Goal: Check status: Check status

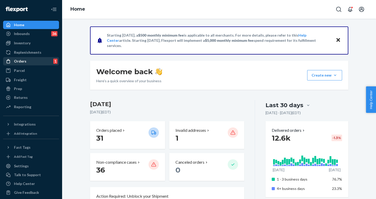
click at [21, 58] on div "Orders 1" at bounding box center [31, 60] width 55 height 7
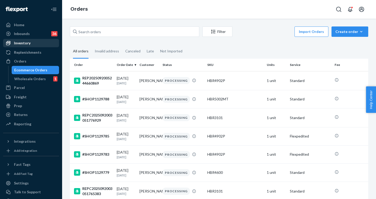
click at [26, 44] on div "Inventory" at bounding box center [22, 42] width 17 height 5
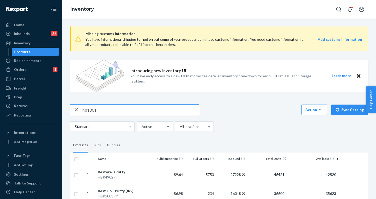
type input "hb1001"
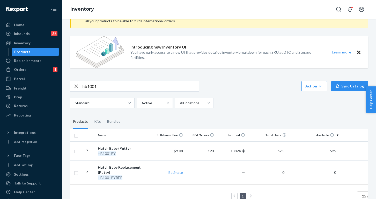
scroll to position [32, 0]
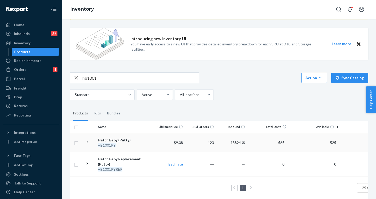
click at [87, 142] on icon at bounding box center [87, 142] width 1 height 2
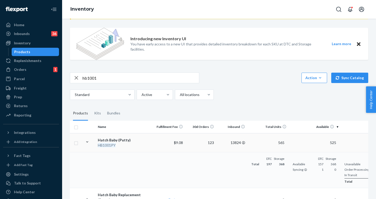
scroll to position [45, 0]
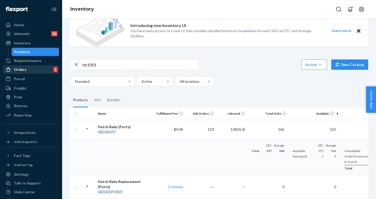
click at [39, 71] on div "Orders 1" at bounding box center [31, 69] width 55 height 7
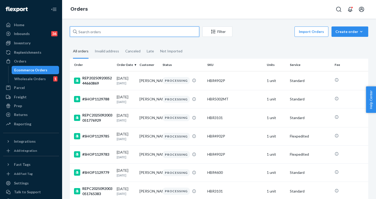
click at [135, 30] on input "text" at bounding box center [134, 31] width 129 height 10
type input "b"
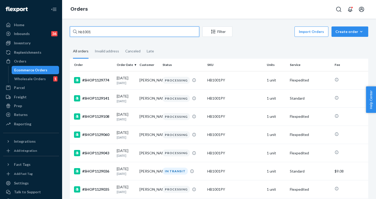
type input "hb1001"
click at [120, 26] on div "hb1001 Filter Import Orders Create order Ecommerce order Removal order All orde…" at bounding box center [219, 109] width 314 height 180
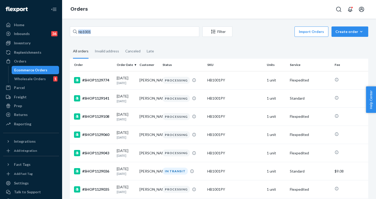
click at [120, 26] on div "hb1001 Filter Import Orders Create order Ecommerce order Removal order All orde…" at bounding box center [219, 109] width 314 height 180
